Goal: Task Accomplishment & Management: Complete application form

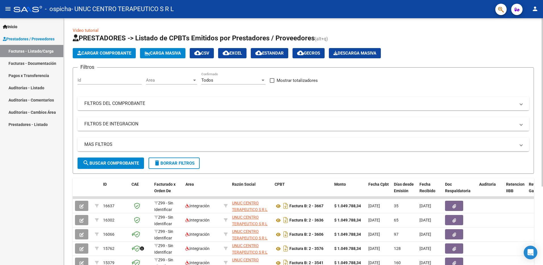
click at [117, 53] on span "Cargar Comprobante" at bounding box center [104, 53] width 54 height 5
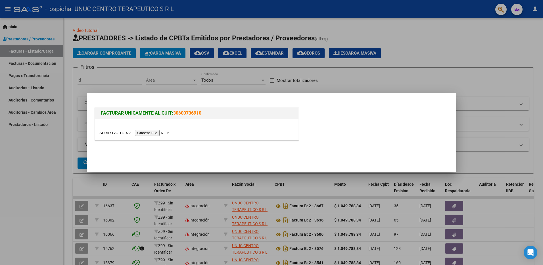
click at [148, 133] on input "file" at bounding box center [135, 133] width 72 height 6
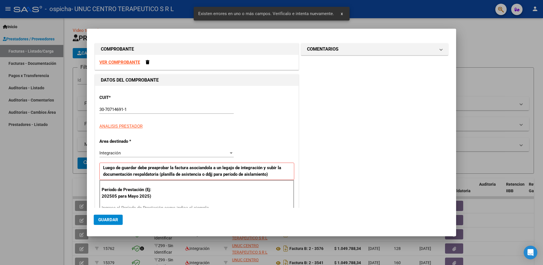
scroll to position [80, 0]
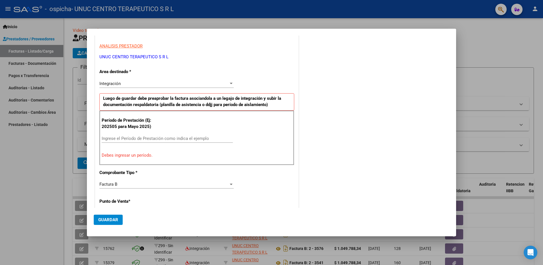
click at [138, 139] on input "Ingrese el Período de Prestación como indica el ejemplo" at bounding box center [167, 138] width 131 height 5
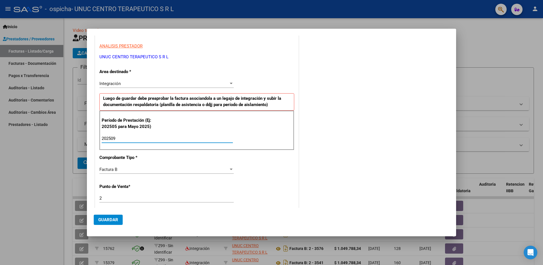
type input "202509"
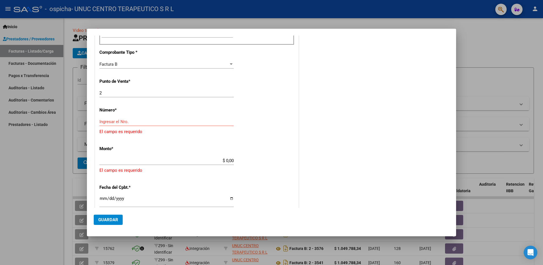
click at [155, 121] on input "Ingresar el Nro." at bounding box center [166, 121] width 134 height 5
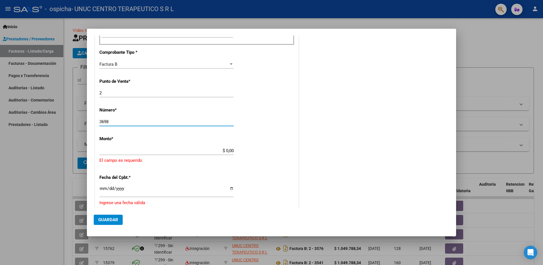
type input "3698"
type input "$ 1.049.788,34"
type input "[DATE]"
type input "75401947999684"
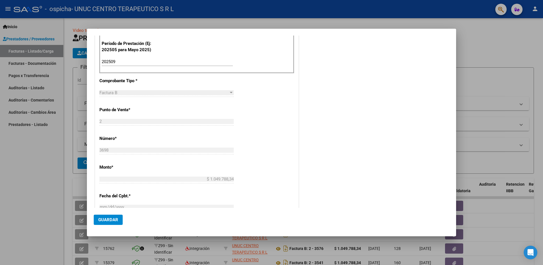
scroll to position [242, 0]
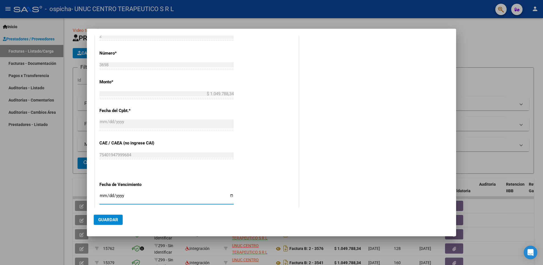
click at [228, 196] on input "Ingresar la fecha" at bounding box center [166, 197] width 134 height 9
type input "[DATE]"
click at [109, 220] on span "Guardar" at bounding box center [108, 219] width 20 height 5
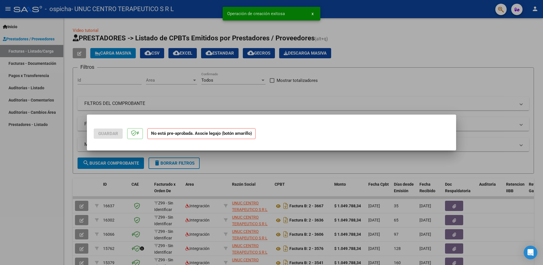
scroll to position [0, 0]
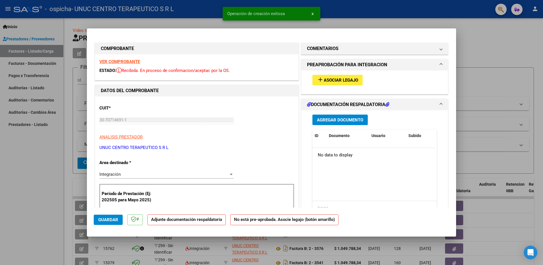
click at [335, 84] on button "add Asociar Legajo" at bounding box center [337, 80] width 50 height 11
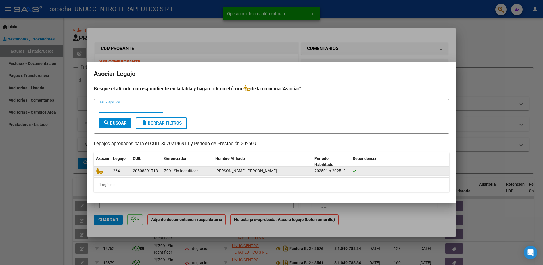
click at [102, 174] on div at bounding box center [102, 171] width 12 height 7
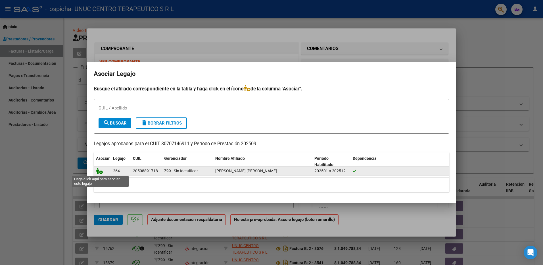
click at [99, 172] on icon at bounding box center [99, 171] width 7 height 6
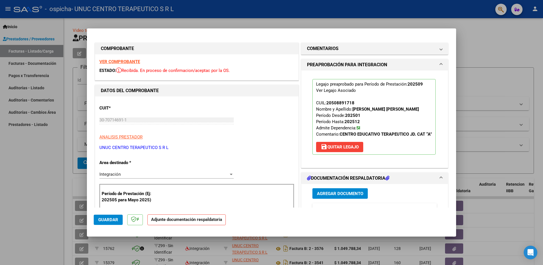
scroll to position [85, 0]
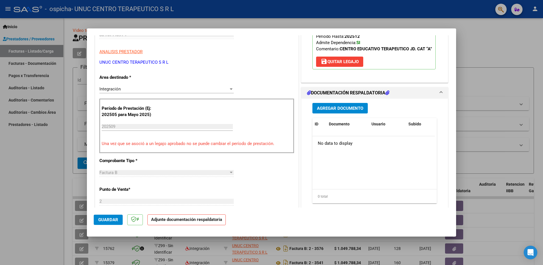
click at [333, 111] on span "Agregar Documento" at bounding box center [340, 108] width 46 height 5
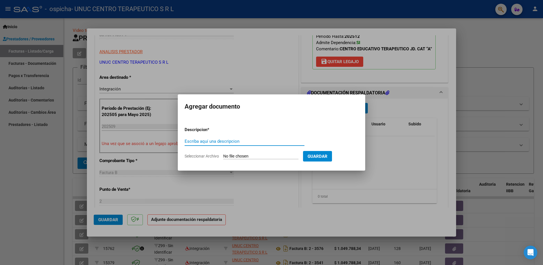
click at [276, 143] on input "Escriba aquí una descripcion" at bounding box center [245, 141] width 120 height 5
type input "INFORME"
click at [219, 157] on span "Seleccionar Archivo" at bounding box center [202, 156] width 34 height 5
click at [223, 157] on input "Seleccionar Archivo" at bounding box center [260, 156] width 75 height 5
type input "C:\fakepath\Informe general [DATE].pdf"
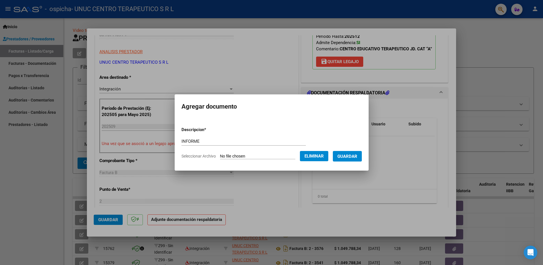
click at [344, 154] on span "Guardar" at bounding box center [347, 156] width 20 height 5
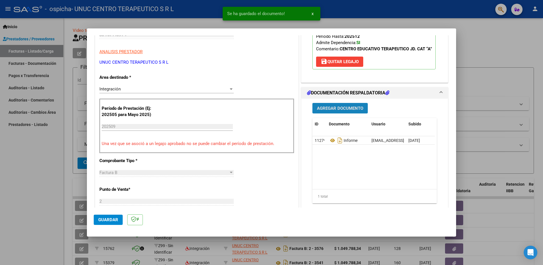
click at [337, 111] on span "Agregar Documento" at bounding box center [340, 108] width 46 height 5
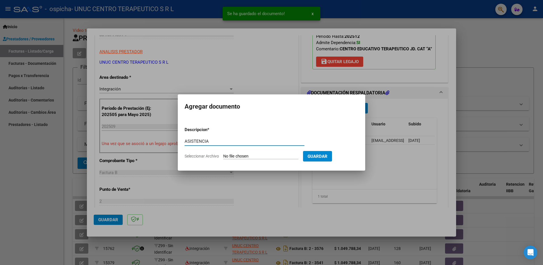
type input "ASISTENCIA"
click at [196, 154] on span "Seleccionar Archivo" at bounding box center [202, 156] width 34 height 5
click at [223, 154] on input "Seleccionar Archivo" at bounding box center [260, 156] width 75 height 5
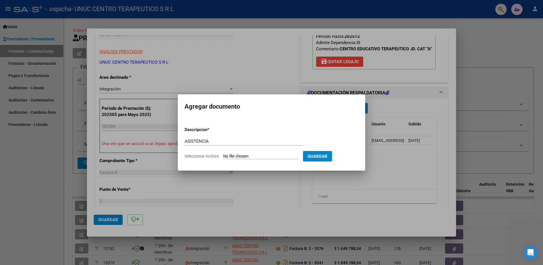
type input "C:\fakepath\[PERSON_NAME] [DATE].pdf"
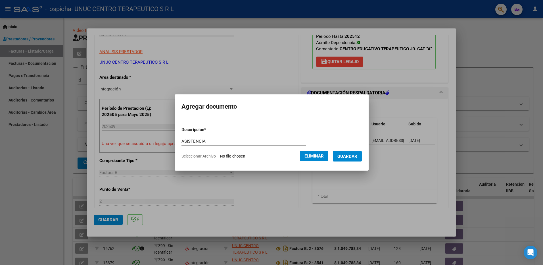
click at [340, 156] on span "Guardar" at bounding box center [347, 156] width 20 height 5
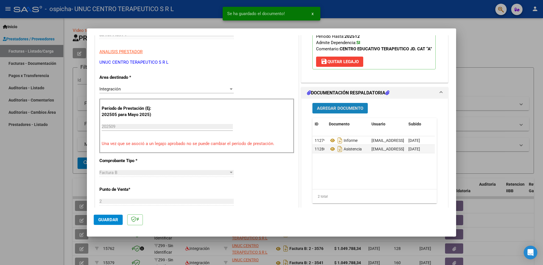
click at [335, 111] on span "Agregar Documento" at bounding box center [340, 108] width 46 height 5
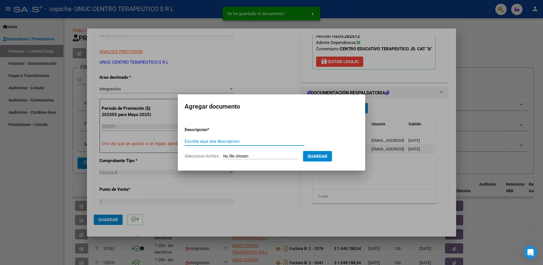
click at [230, 140] on input "Escriba aquí una descripcion" at bounding box center [245, 141] width 120 height 5
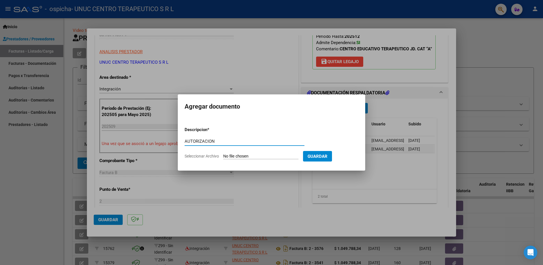
type input "AUTORIZACION"
click at [201, 157] on span "Seleccionar Archivo" at bounding box center [202, 156] width 34 height 5
click at [223, 157] on input "Seleccionar Archivo" at bounding box center [260, 156] width 75 height 5
click at [406, 185] on div at bounding box center [271, 132] width 543 height 265
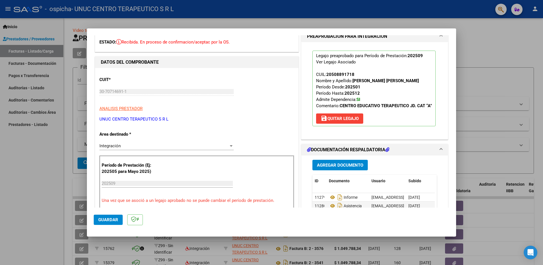
scroll to position [142, 0]
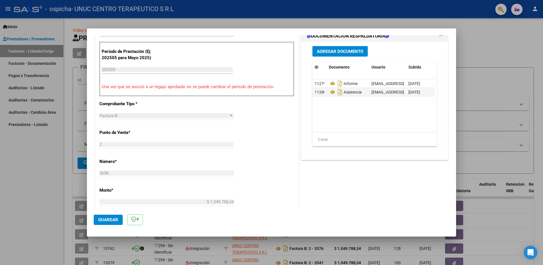
click at [117, 220] on span "Guardar" at bounding box center [108, 219] width 20 height 5
click at [30, 189] on div at bounding box center [271, 132] width 543 height 265
